Goal: Information Seeking & Learning: Check status

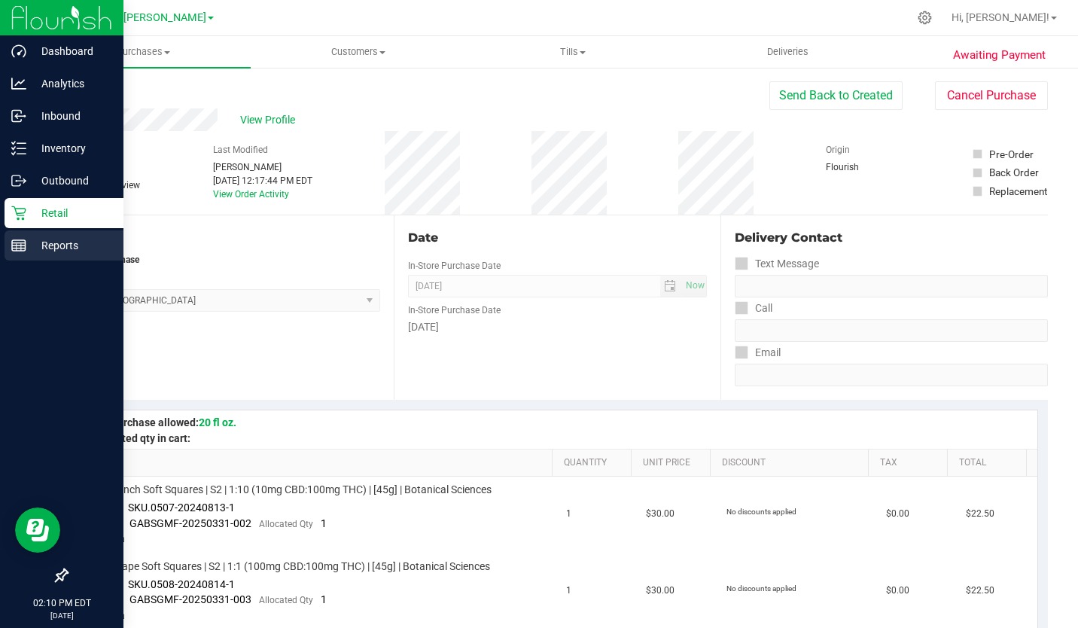
scroll to position [951, 0]
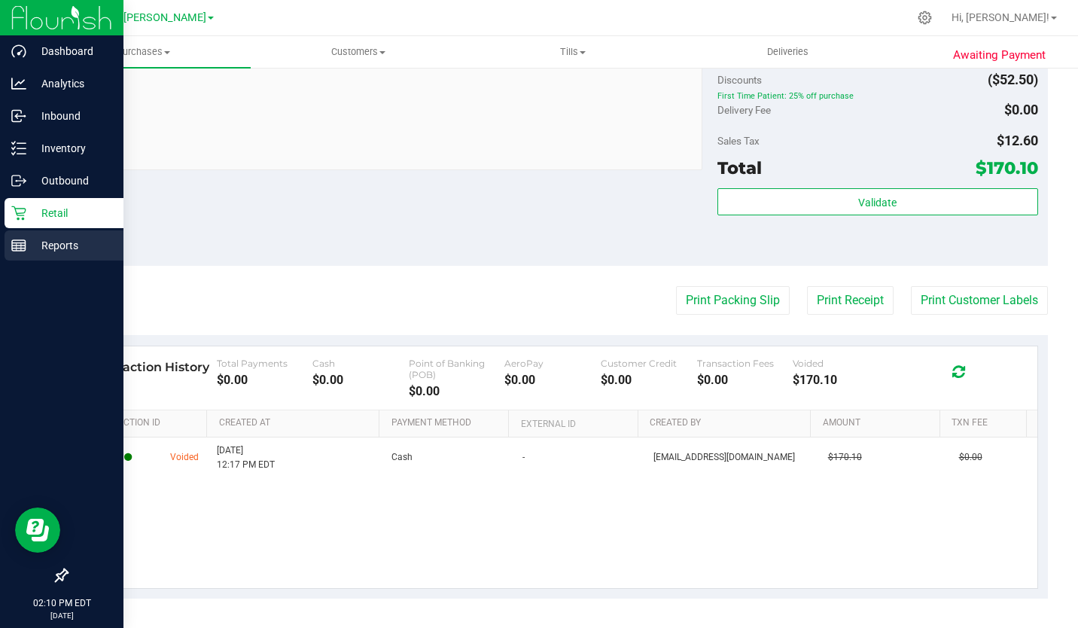
click at [44, 240] on p "Reports" at bounding box center [71, 245] width 90 height 18
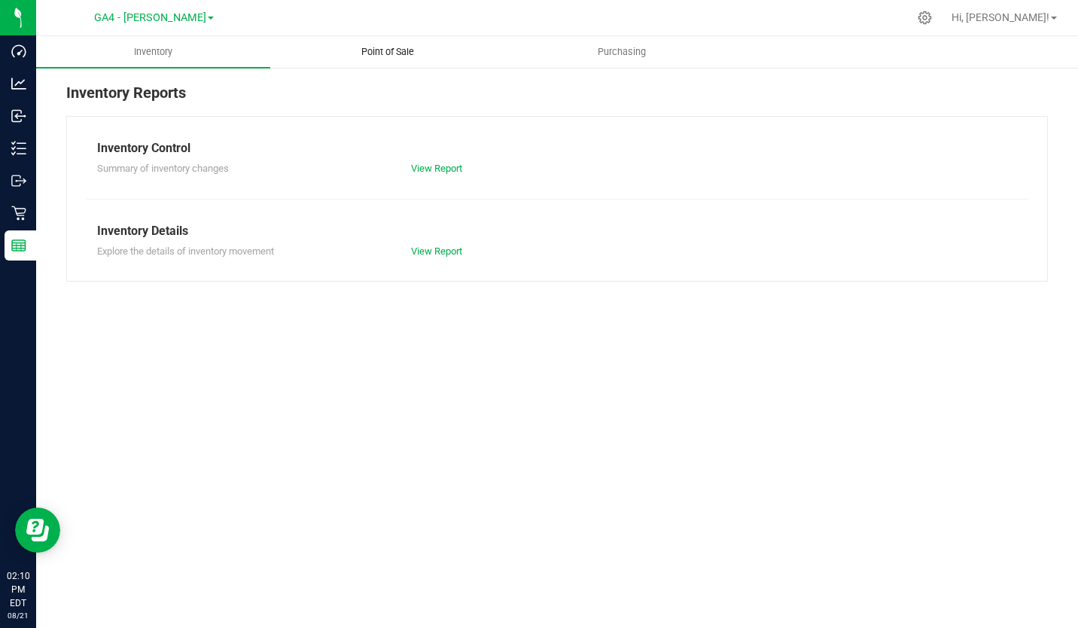
click at [379, 47] on span "Point of Sale" at bounding box center [387, 52] width 93 height 14
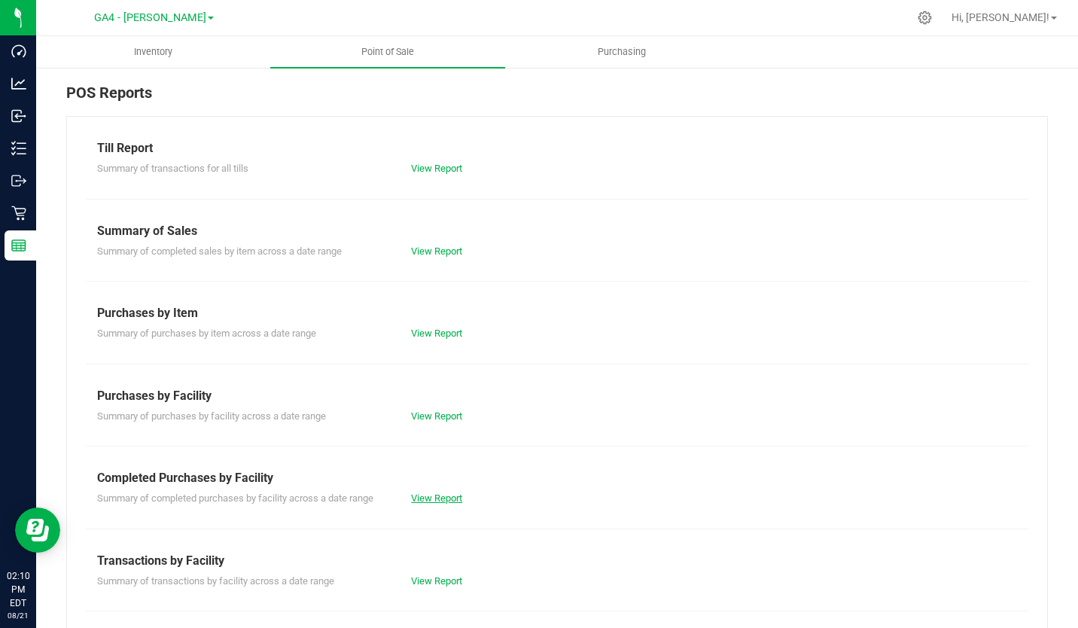
click at [413, 496] on link "View Report" at bounding box center [436, 497] width 51 height 11
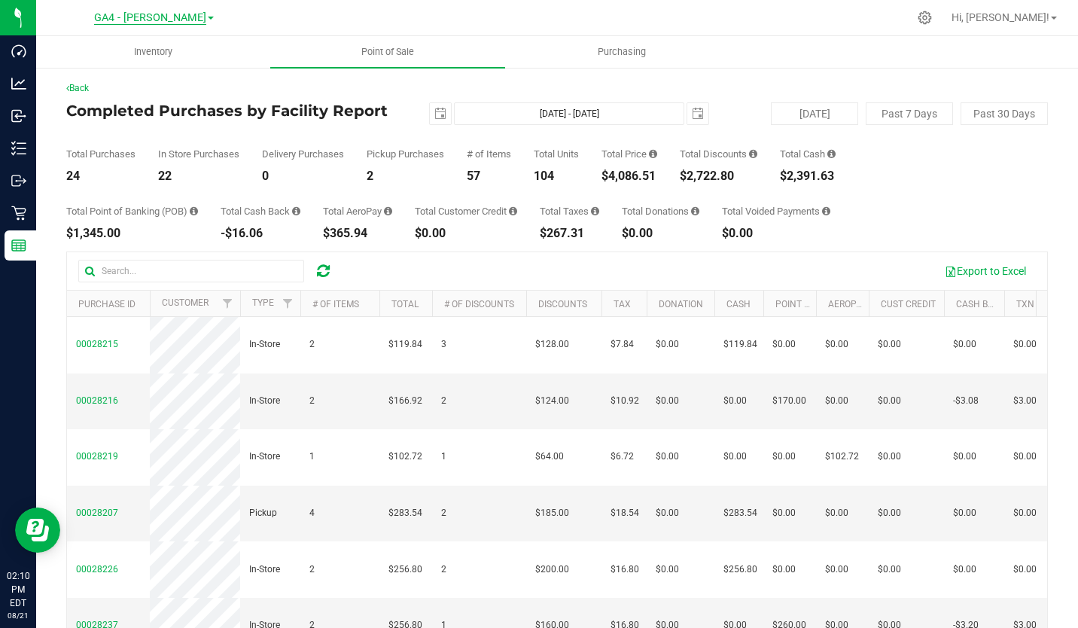
click at [181, 20] on span "GA4 - [PERSON_NAME]" at bounding box center [150, 18] width 112 height 14
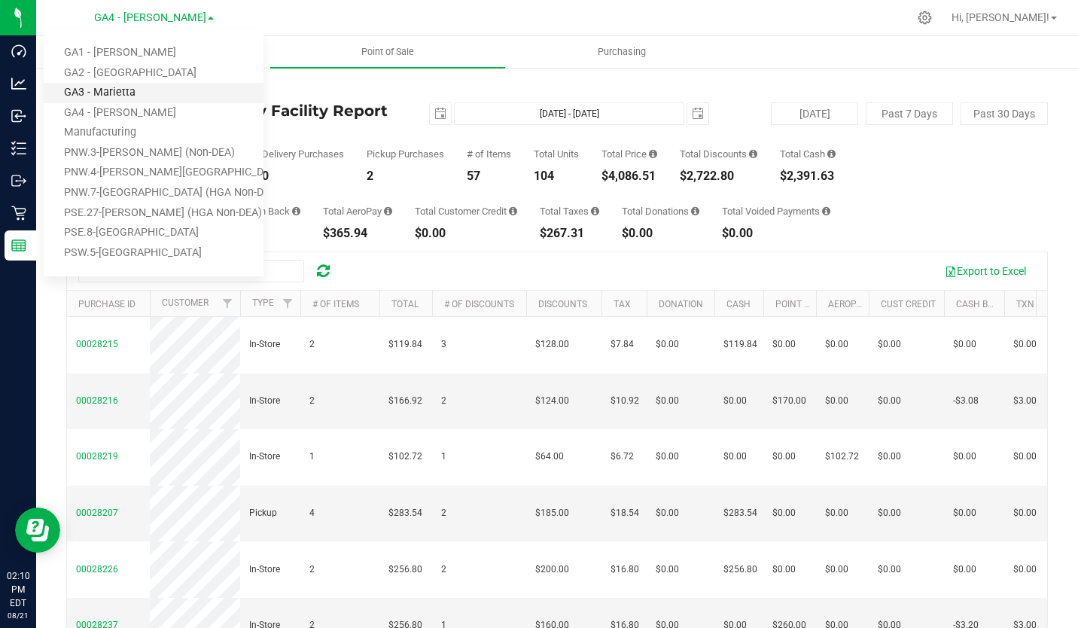
click at [151, 97] on link "GA3 - Marietta" at bounding box center [154, 93] width 220 height 20
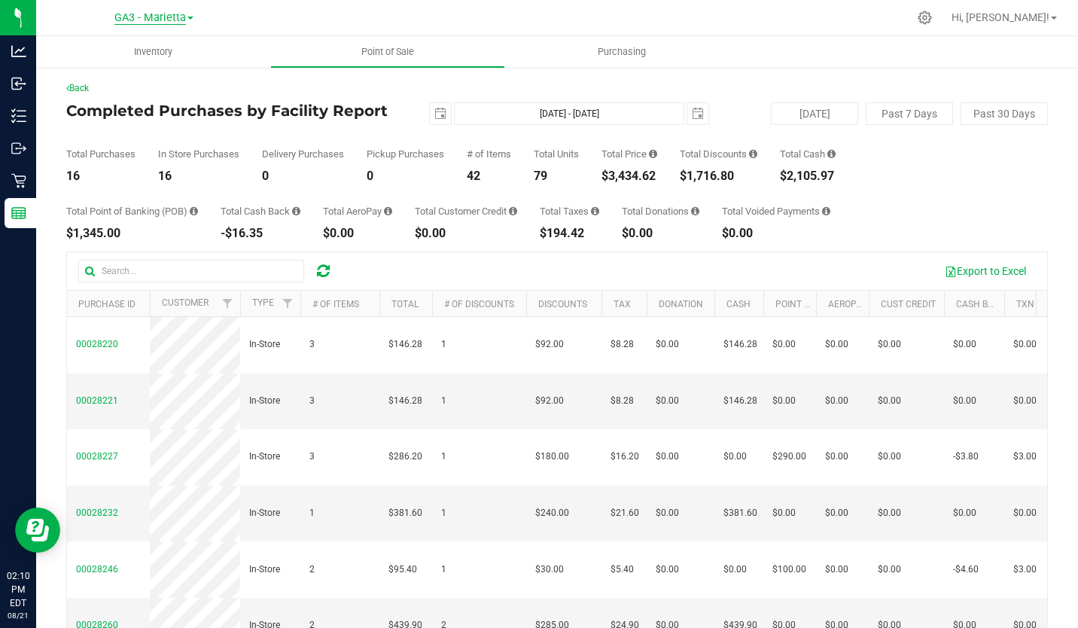
click at [175, 17] on span "GA3 - Marietta" at bounding box center [149, 18] width 71 height 14
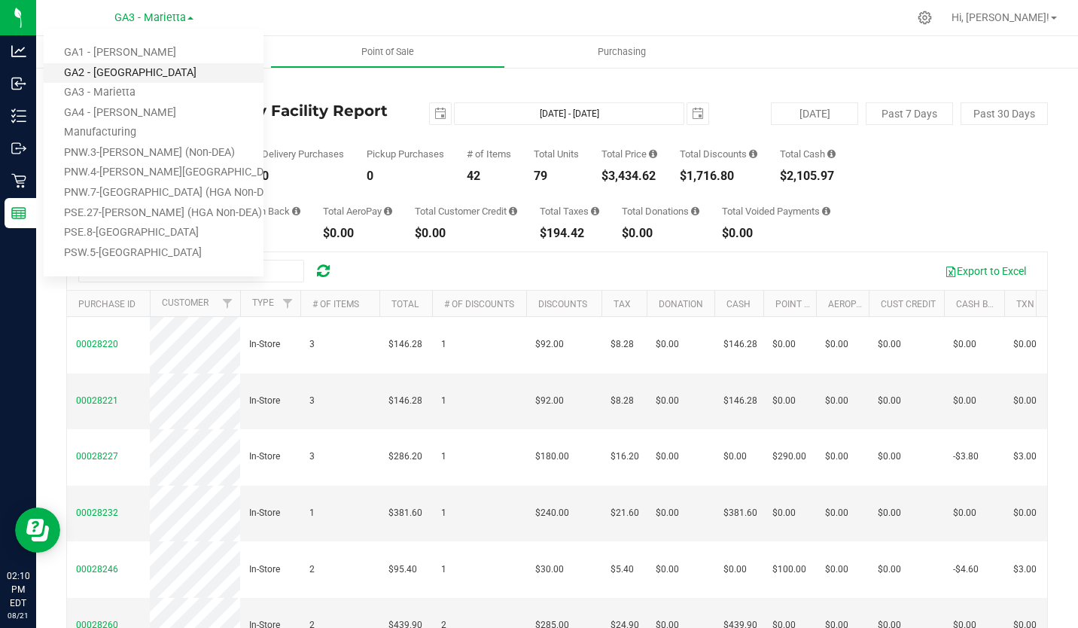
click at [155, 73] on link "GA2 - [GEOGRAPHIC_DATA]" at bounding box center [154, 73] width 220 height 20
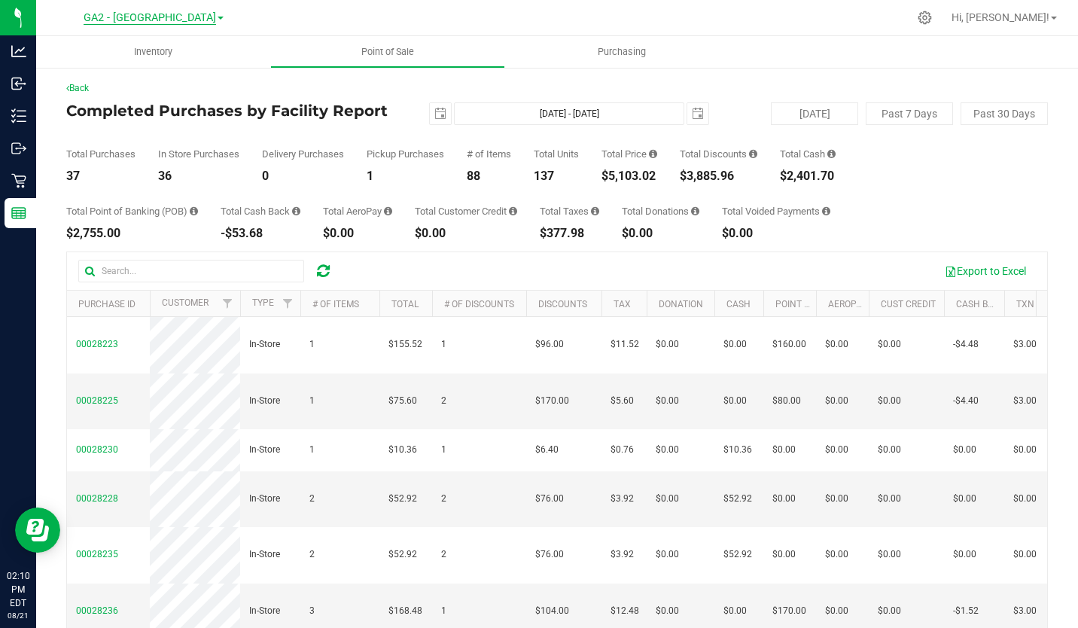
click at [170, 22] on span "GA2 - [GEOGRAPHIC_DATA]" at bounding box center [150, 18] width 132 height 14
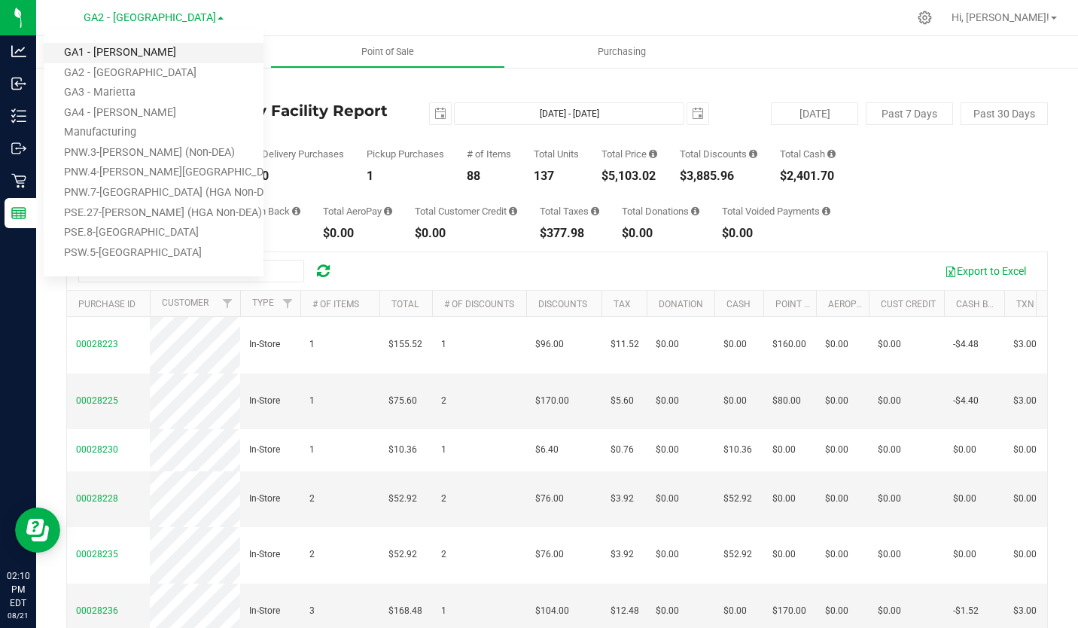
click at [152, 50] on link "GA1 - [PERSON_NAME]" at bounding box center [154, 53] width 220 height 20
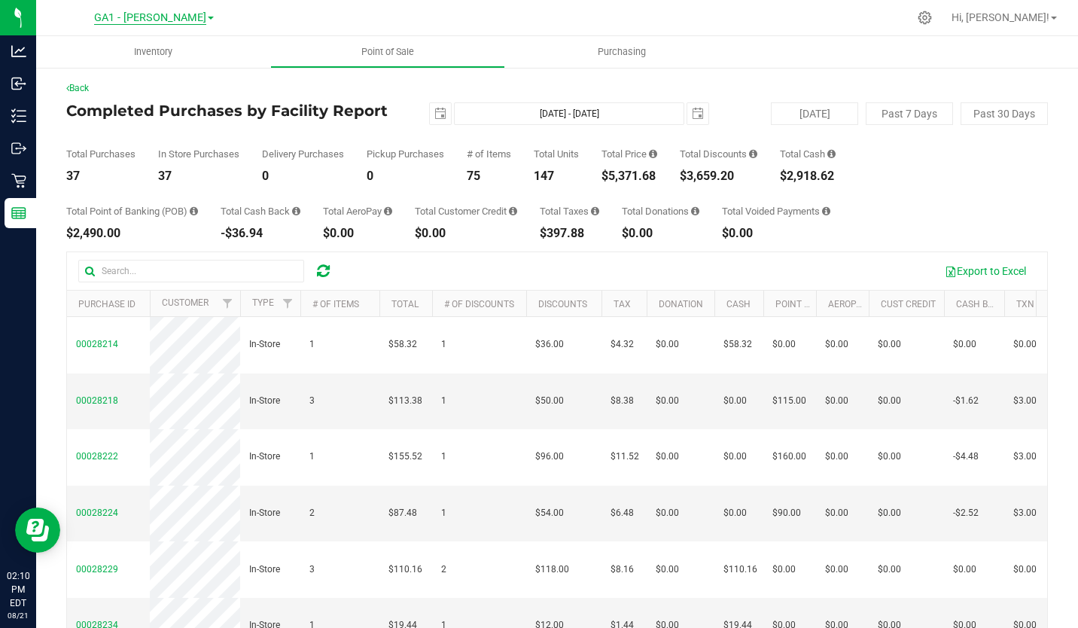
click at [179, 18] on span "GA1 - [PERSON_NAME]" at bounding box center [150, 18] width 112 height 14
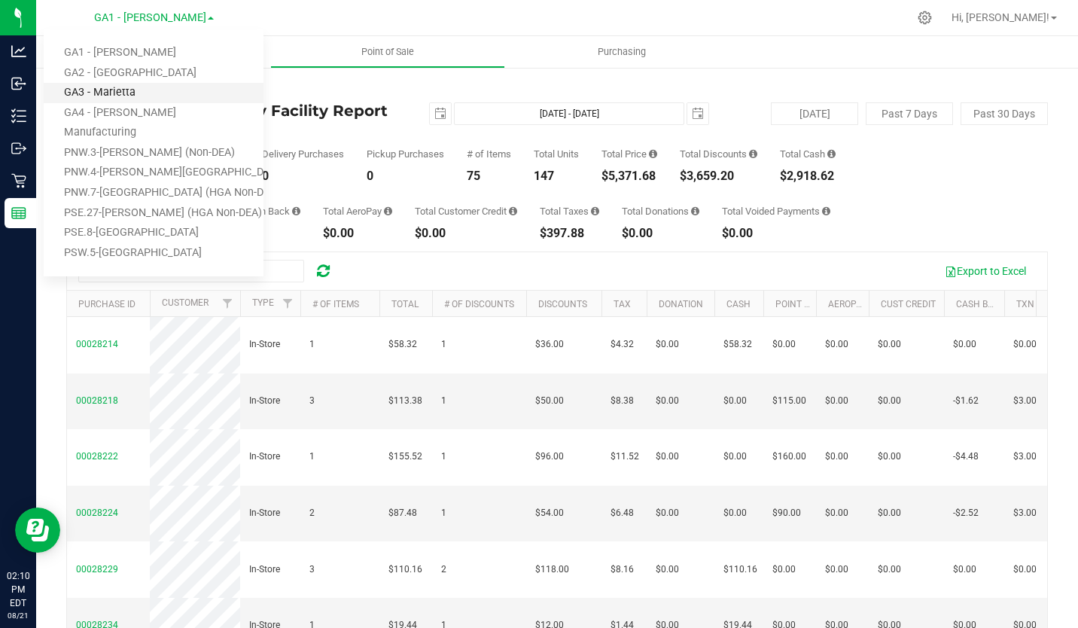
click at [140, 95] on link "GA3 - Marietta" at bounding box center [154, 93] width 220 height 20
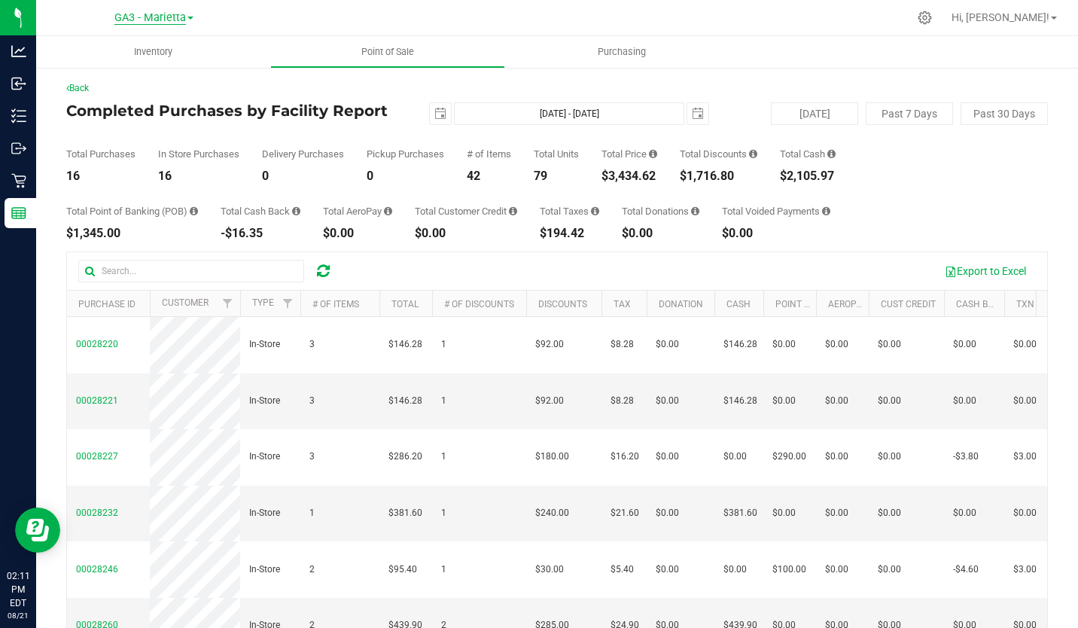
click at [172, 17] on span "GA3 - Marietta" at bounding box center [149, 18] width 71 height 14
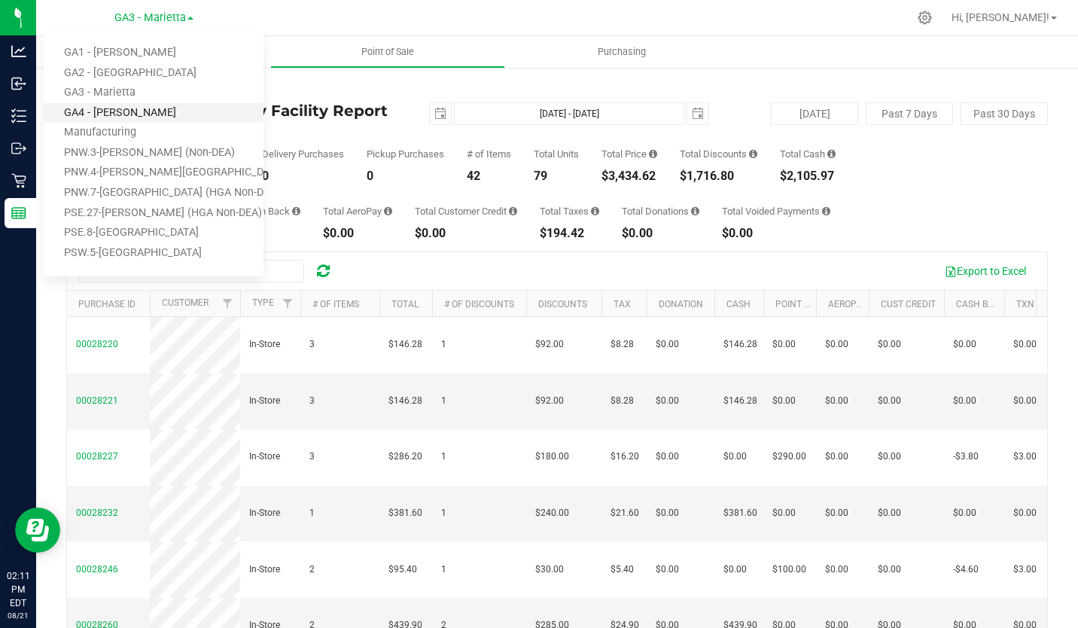
click at [142, 111] on link "GA4 - [PERSON_NAME]" at bounding box center [154, 113] width 220 height 20
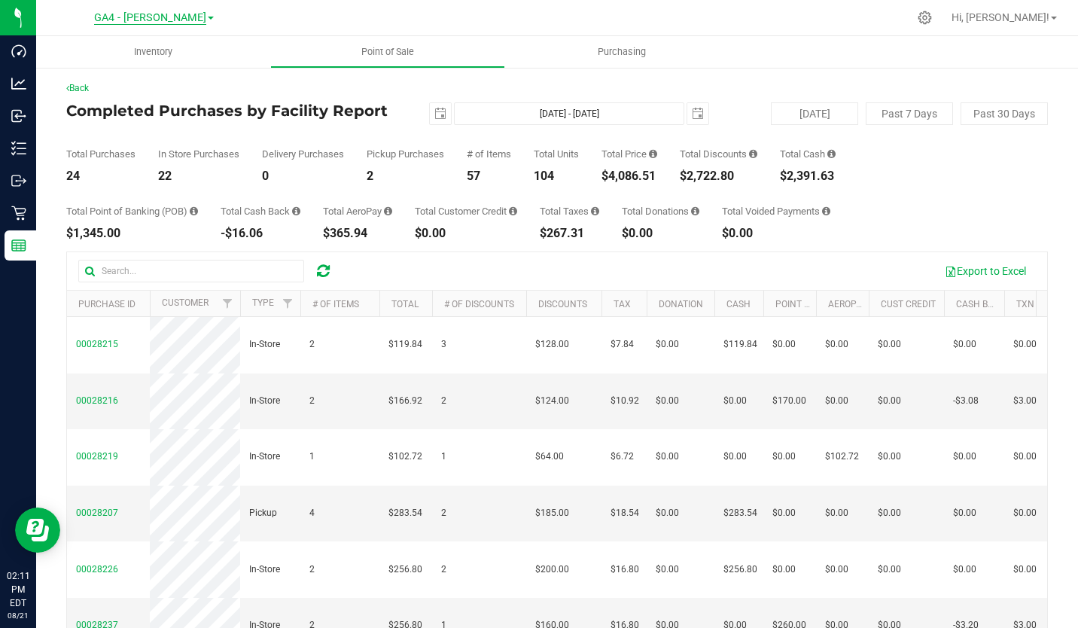
click at [171, 20] on span "GA4 - [PERSON_NAME]" at bounding box center [150, 18] width 112 height 14
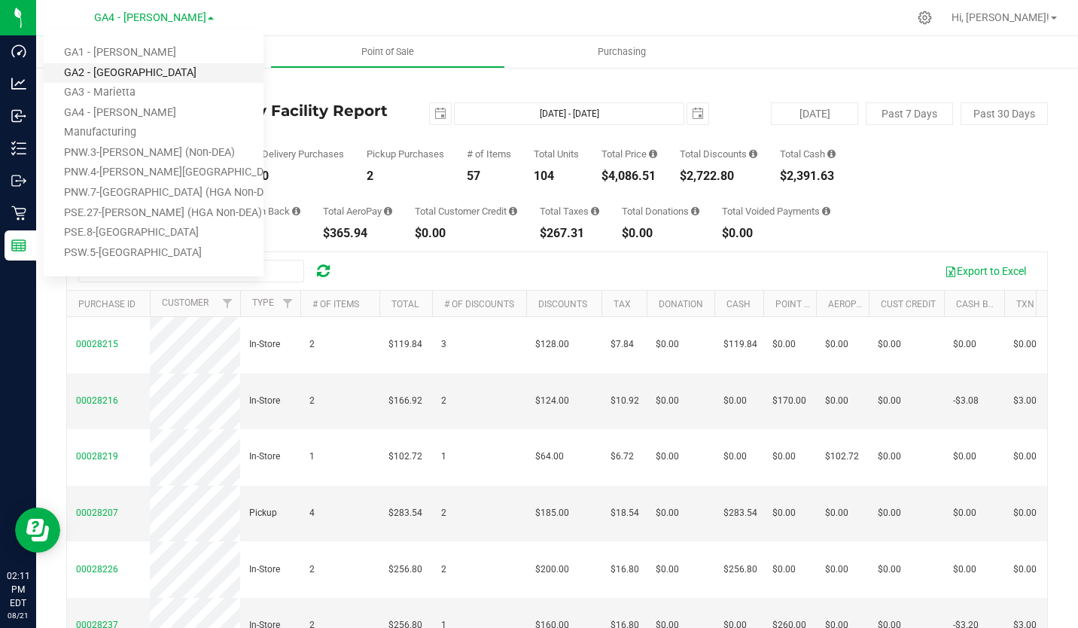
click at [154, 68] on link "GA2 - [GEOGRAPHIC_DATA]" at bounding box center [154, 73] width 220 height 20
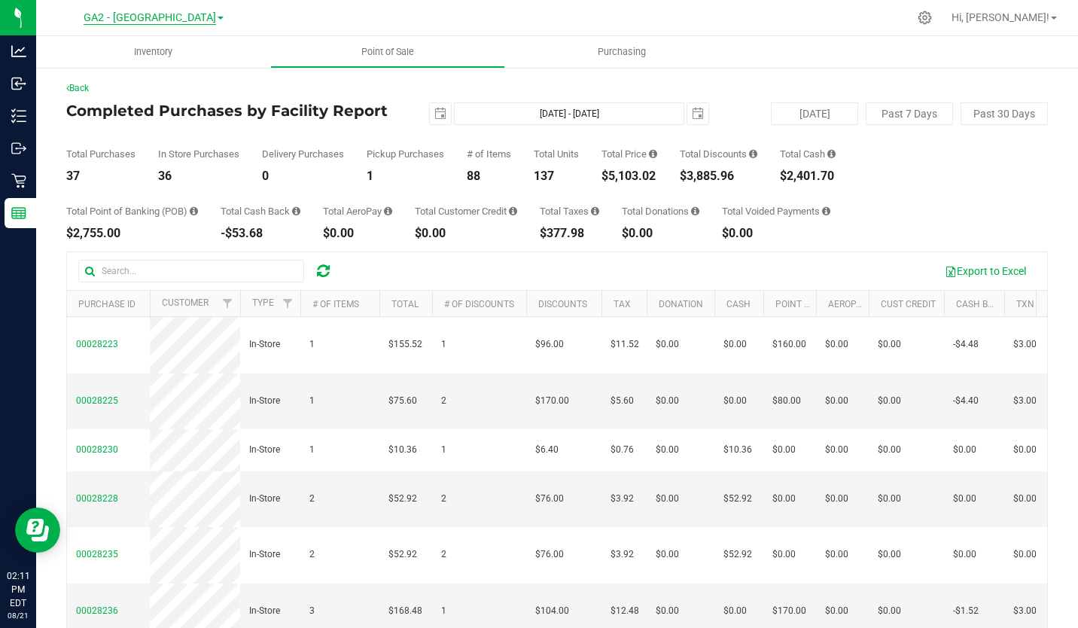
click at [177, 23] on span "GA2 - [GEOGRAPHIC_DATA]" at bounding box center [150, 18] width 132 height 14
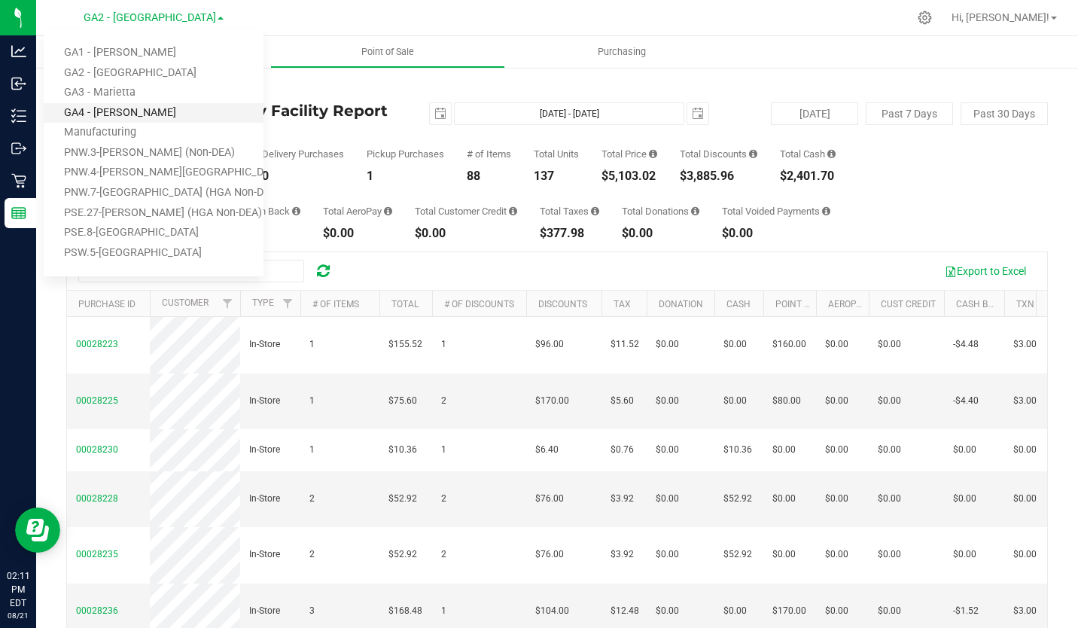
click at [147, 114] on link "GA4 - [PERSON_NAME]" at bounding box center [154, 113] width 220 height 20
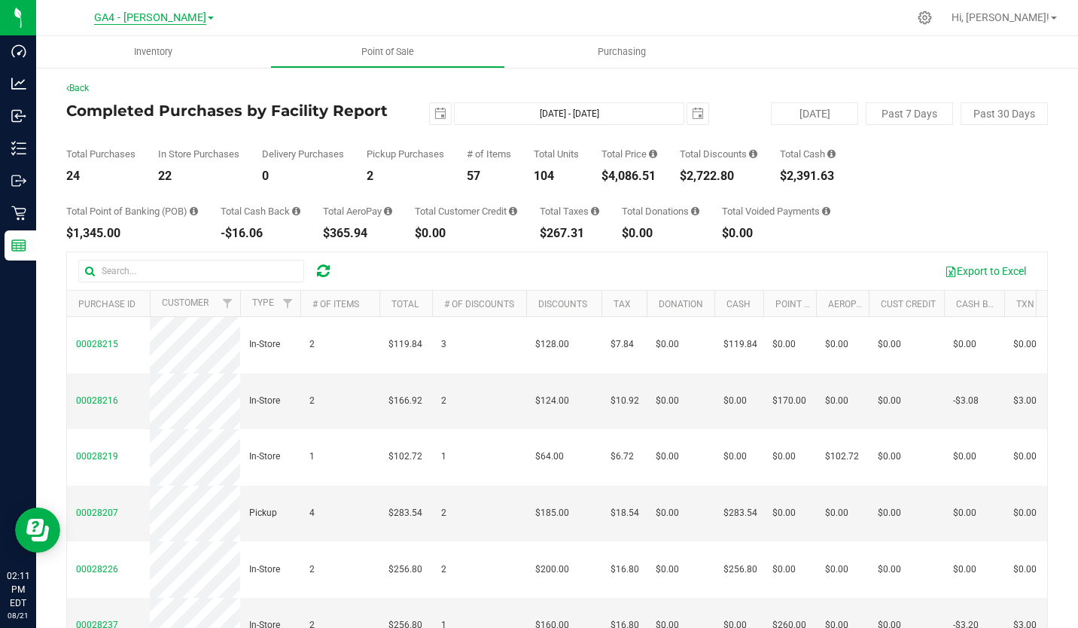
click at [161, 20] on span "GA4 - [PERSON_NAME]" at bounding box center [150, 18] width 112 height 14
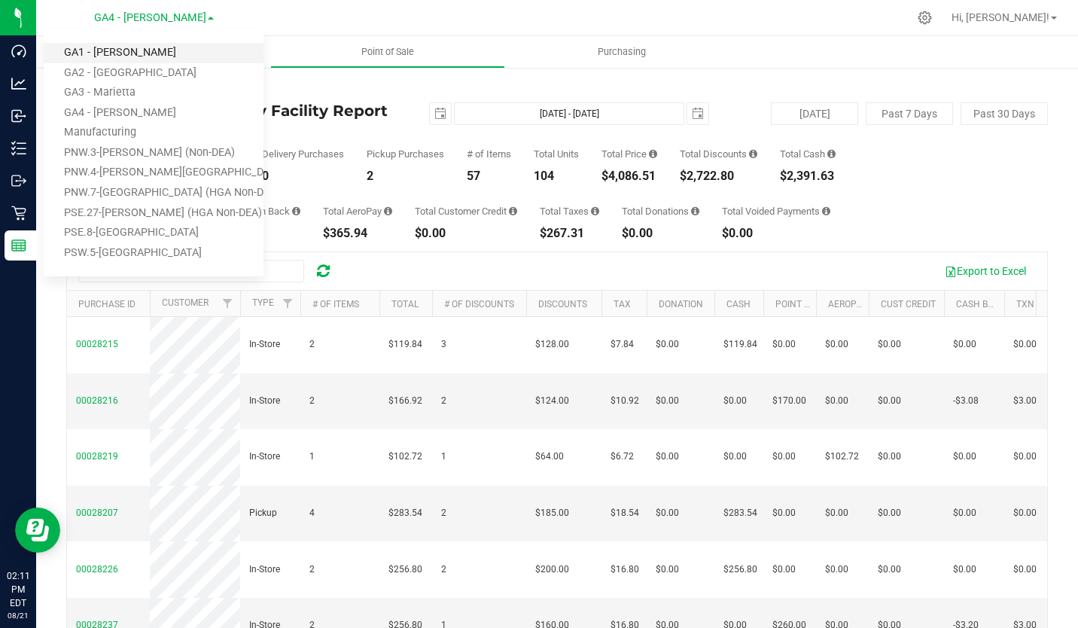
click at [152, 47] on link "GA1 - [PERSON_NAME]" at bounding box center [154, 53] width 220 height 20
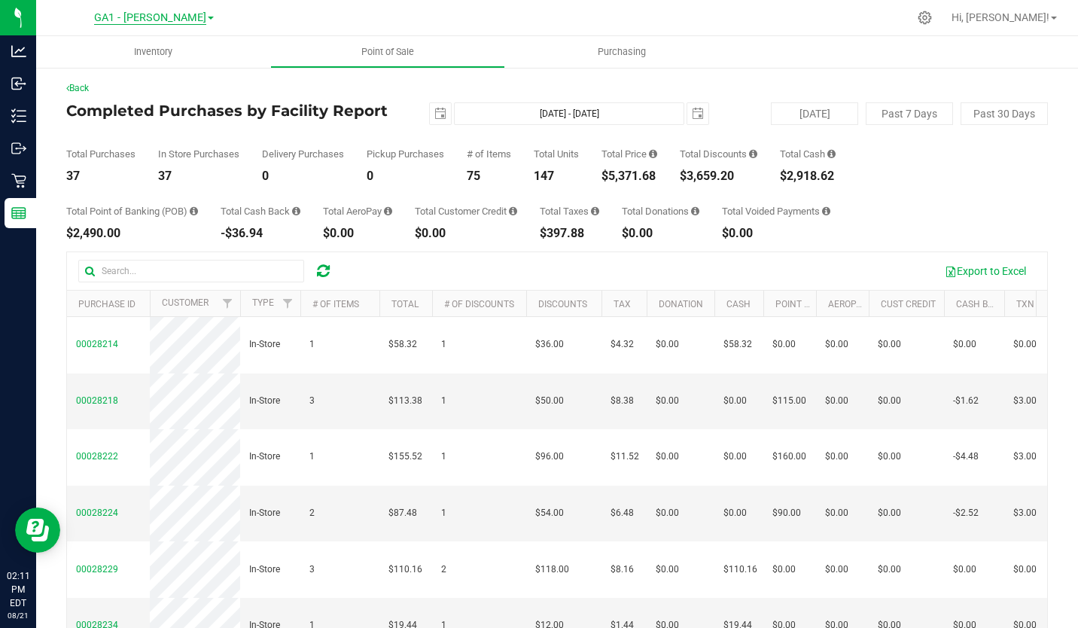
click at [142, 14] on span "GA1 - [PERSON_NAME]" at bounding box center [150, 18] width 112 height 14
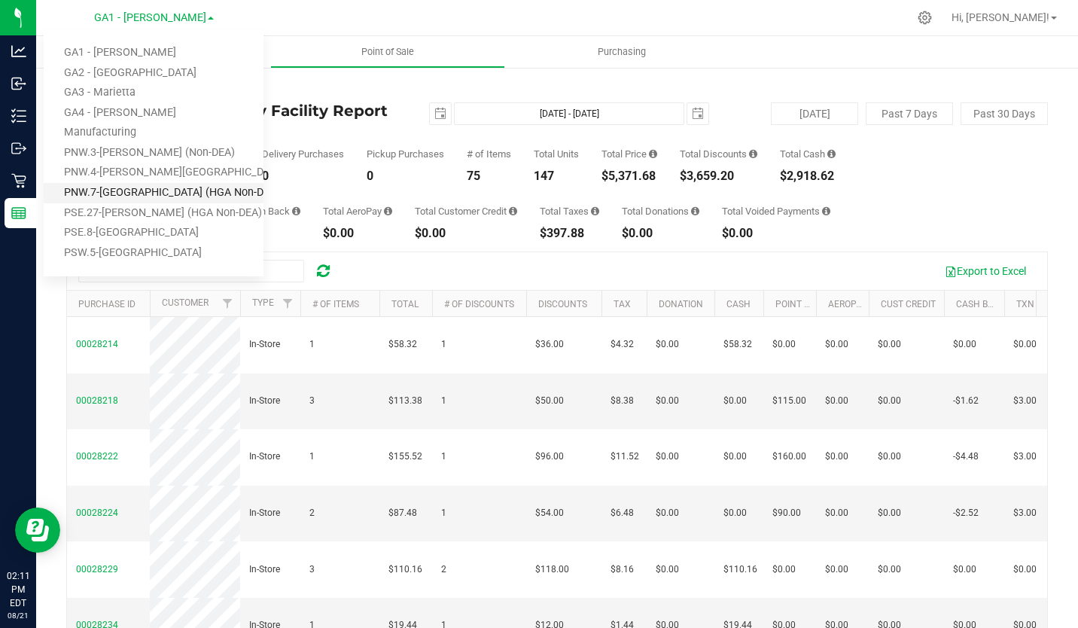
click at [153, 193] on link "PNW.7-[GEOGRAPHIC_DATA] (HGA Non-DEA)" at bounding box center [154, 193] width 220 height 20
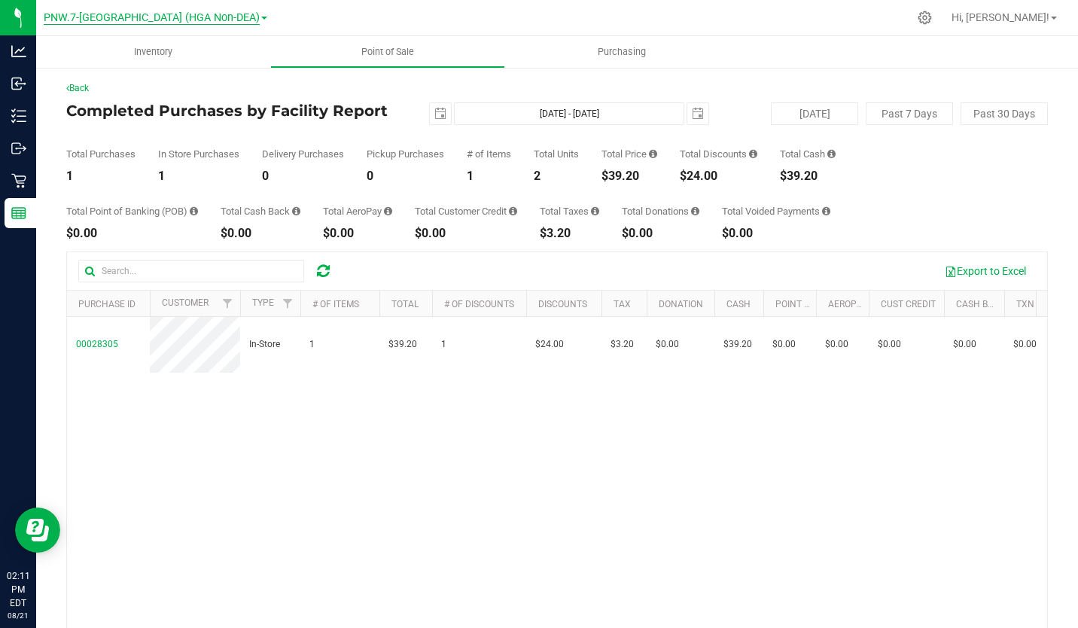
click at [200, 17] on span "PNW.7-[GEOGRAPHIC_DATA] (HGA Non-DEA)" at bounding box center [152, 18] width 216 height 14
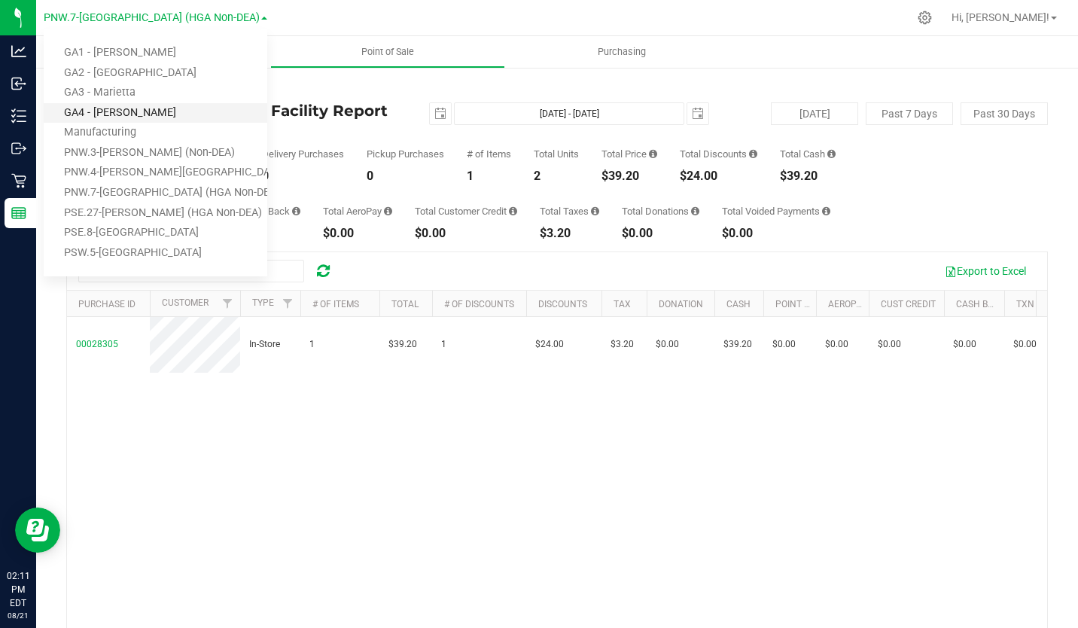
click at [159, 109] on link "GA4 - [PERSON_NAME]" at bounding box center [156, 113] width 224 height 20
